Goal: Information Seeking & Learning: Learn about a topic

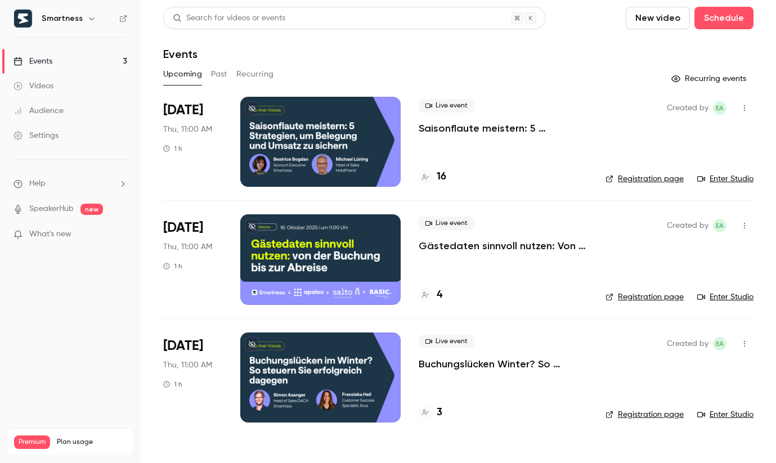
click at [43, 235] on span "What's new" at bounding box center [50, 234] width 42 height 12
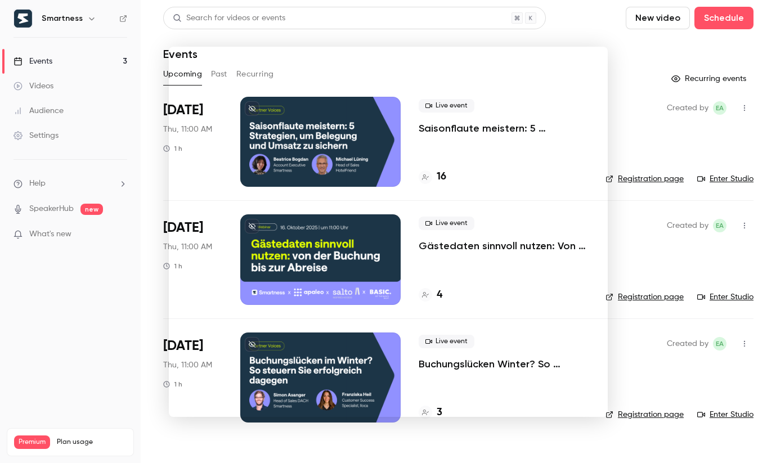
click at [122, 251] on div at bounding box center [388, 231] width 776 height 463
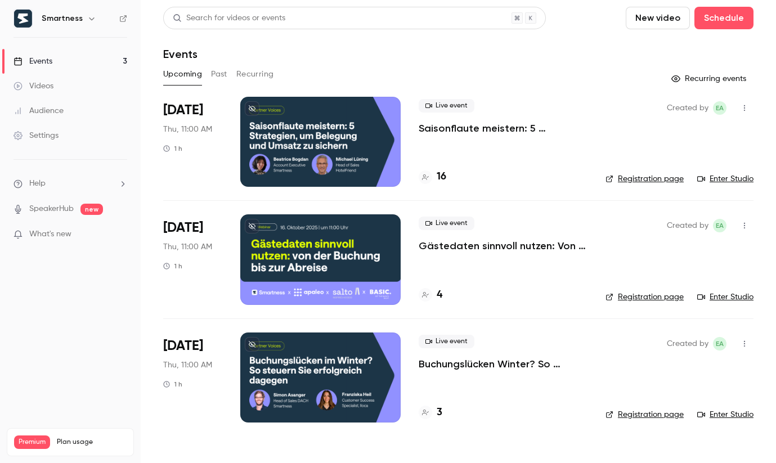
click at [66, 208] on link "SpeakerHub" at bounding box center [51, 209] width 44 height 12
click at [222, 73] on button "Past" at bounding box center [219, 74] width 16 height 18
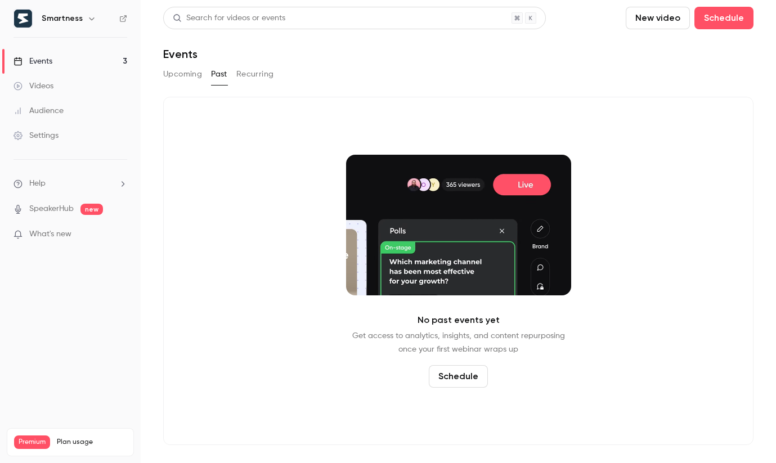
click at [190, 78] on button "Upcoming" at bounding box center [182, 74] width 39 height 18
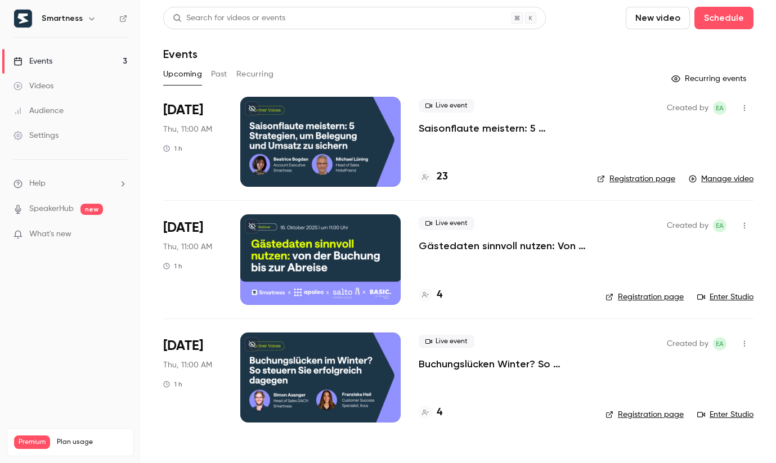
click at [696, 175] on icon at bounding box center [693, 179] width 8 height 8
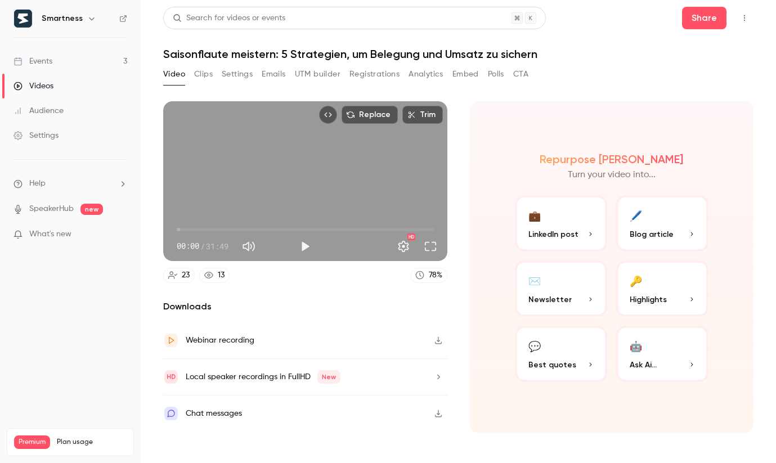
click at [519, 69] on button "CTA" at bounding box center [520, 74] width 15 height 18
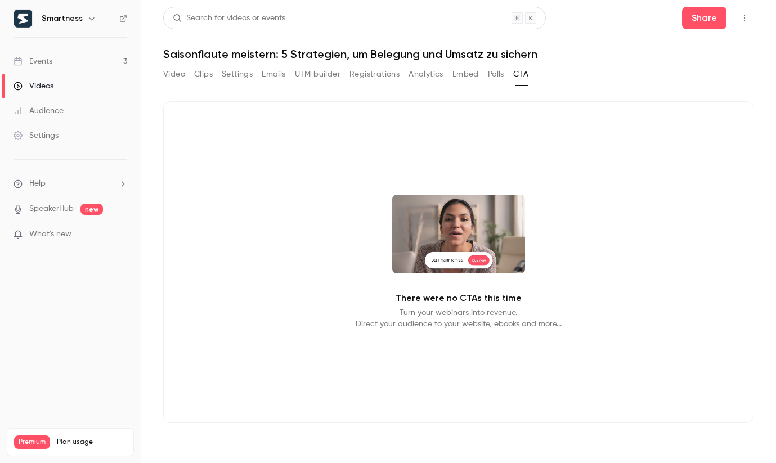
click at [379, 78] on button "Registrations" at bounding box center [374, 74] width 50 height 18
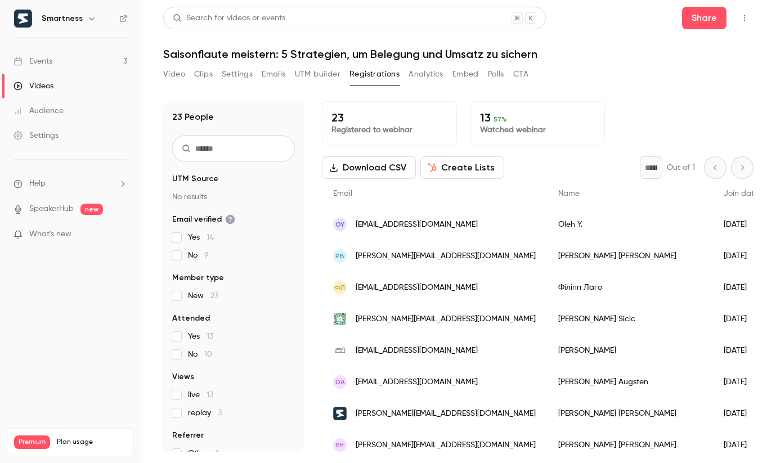
click at [197, 335] on span "Yes 13" at bounding box center [200, 336] width 25 height 11
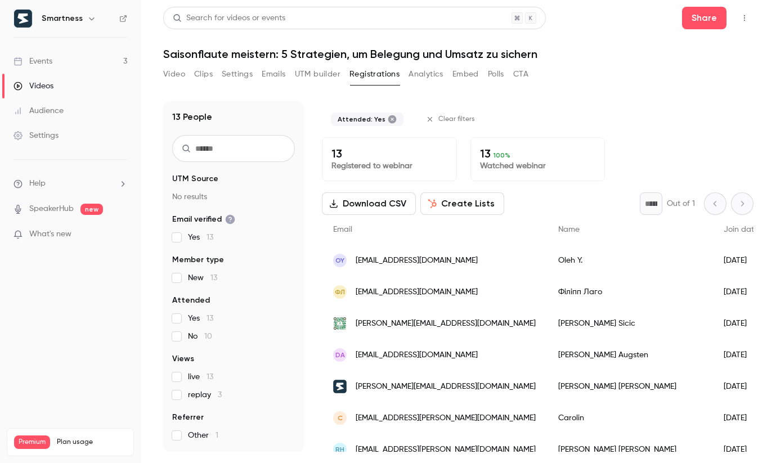
scroll to position [211, 0]
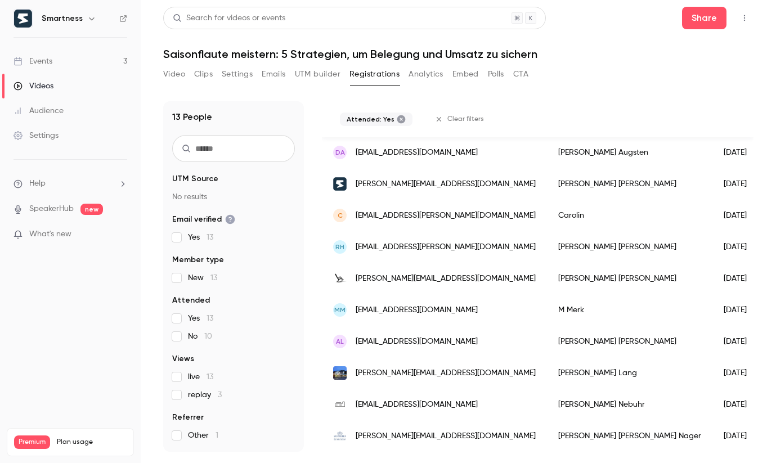
click at [188, 320] on span "Yes 13" at bounding box center [200, 318] width 25 height 11
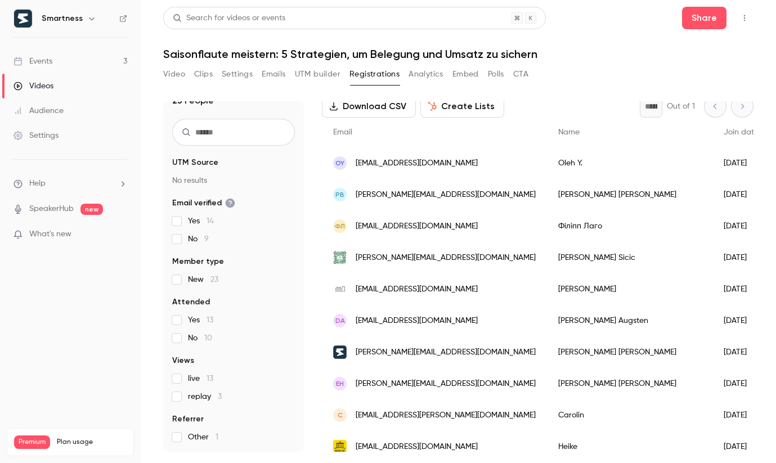
scroll to position [0, 0]
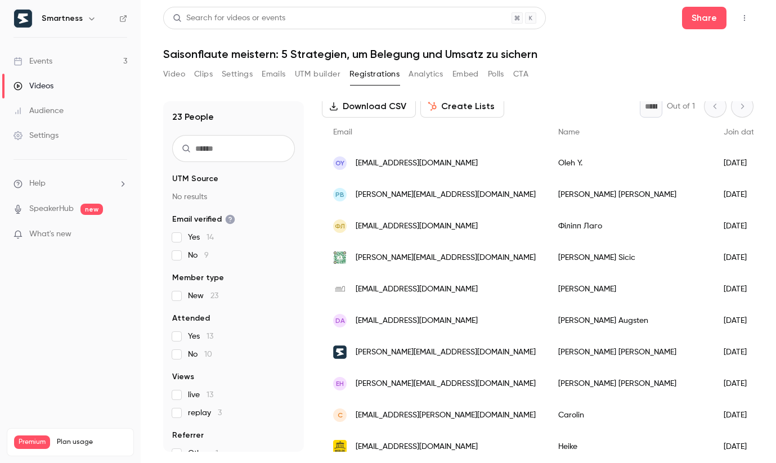
click at [516, 75] on button "CTA" at bounding box center [520, 74] width 15 height 18
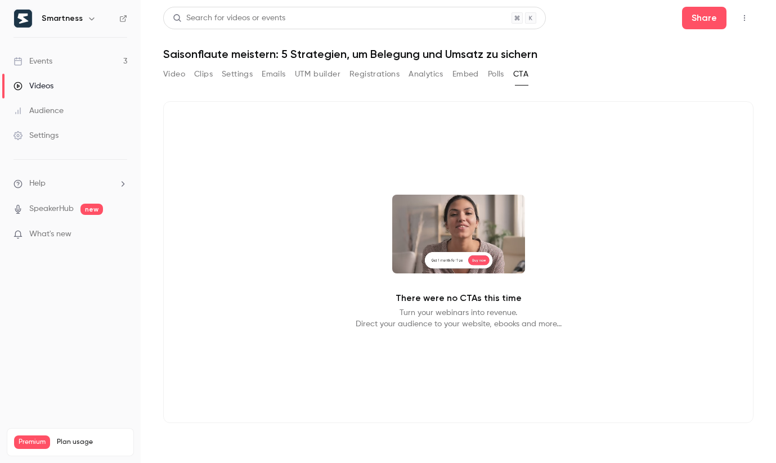
click at [451, 327] on p "Turn your webinars into revenue. Direct your audience to your website, ebooks a…" at bounding box center [459, 318] width 206 height 23
click at [464, 251] on video at bounding box center [458, 234] width 133 height 79
click at [447, 236] on video at bounding box center [458, 234] width 133 height 79
click at [347, 146] on div "There were no CTAs this time Turn your webinars into revenue. Direct your audie…" at bounding box center [458, 262] width 590 height 322
click at [499, 73] on button "Polls" at bounding box center [496, 74] width 16 height 18
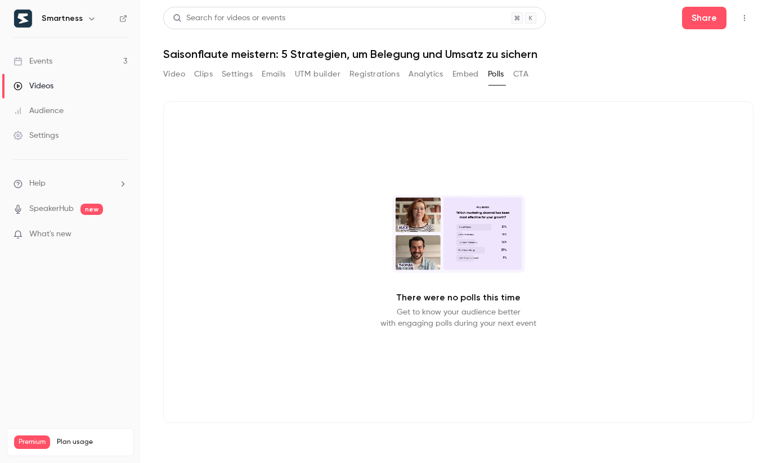
click at [472, 73] on button "Embed" at bounding box center [465, 74] width 26 height 18
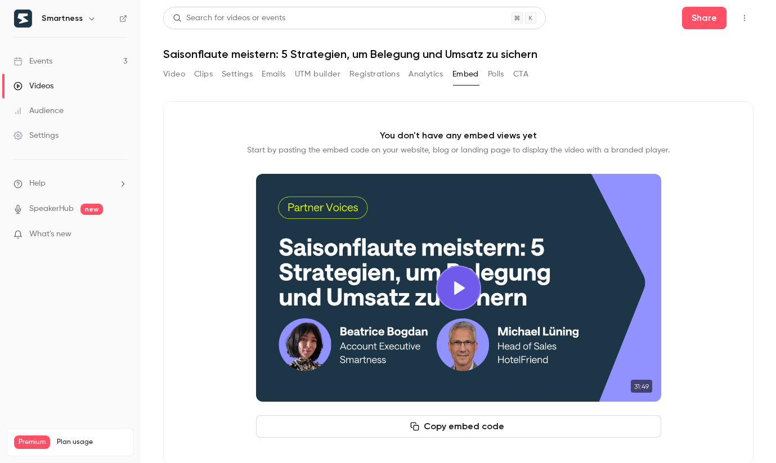
click at [531, 71] on div "Video Clips Settings Emails UTM builder Registrations Analytics Embed Polls CTA" at bounding box center [458, 76] width 590 height 23
click at [528, 71] on button "CTA" at bounding box center [520, 74] width 15 height 18
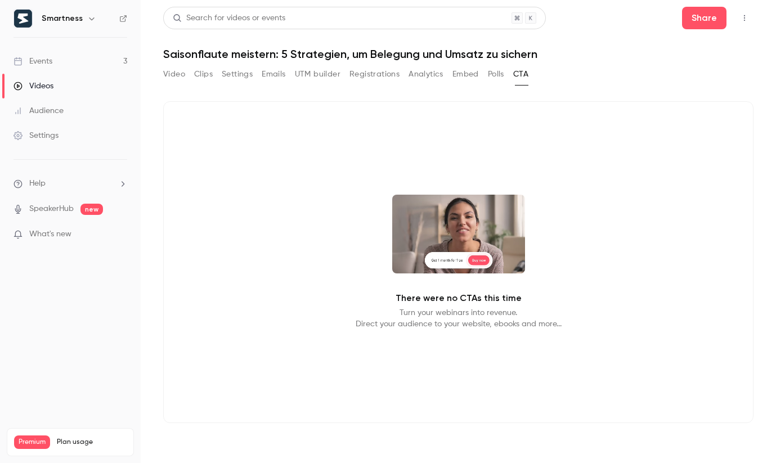
click at [88, 63] on link "Events 3" at bounding box center [70, 61] width 141 height 25
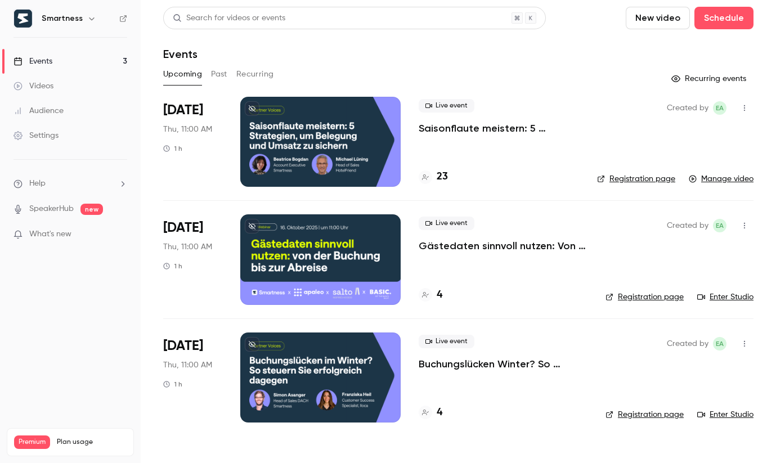
click at [254, 71] on button "Recurring" at bounding box center [255, 74] width 38 height 18
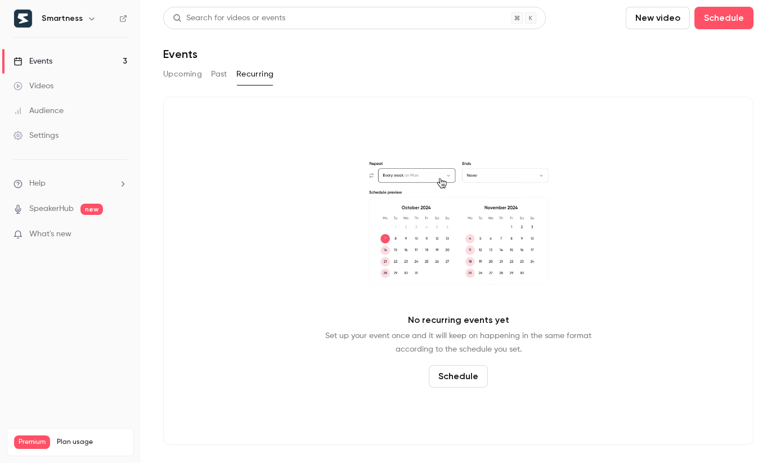
click at [188, 73] on button "Upcoming" at bounding box center [182, 74] width 39 height 18
